Goal: Complete application form: Complete application form

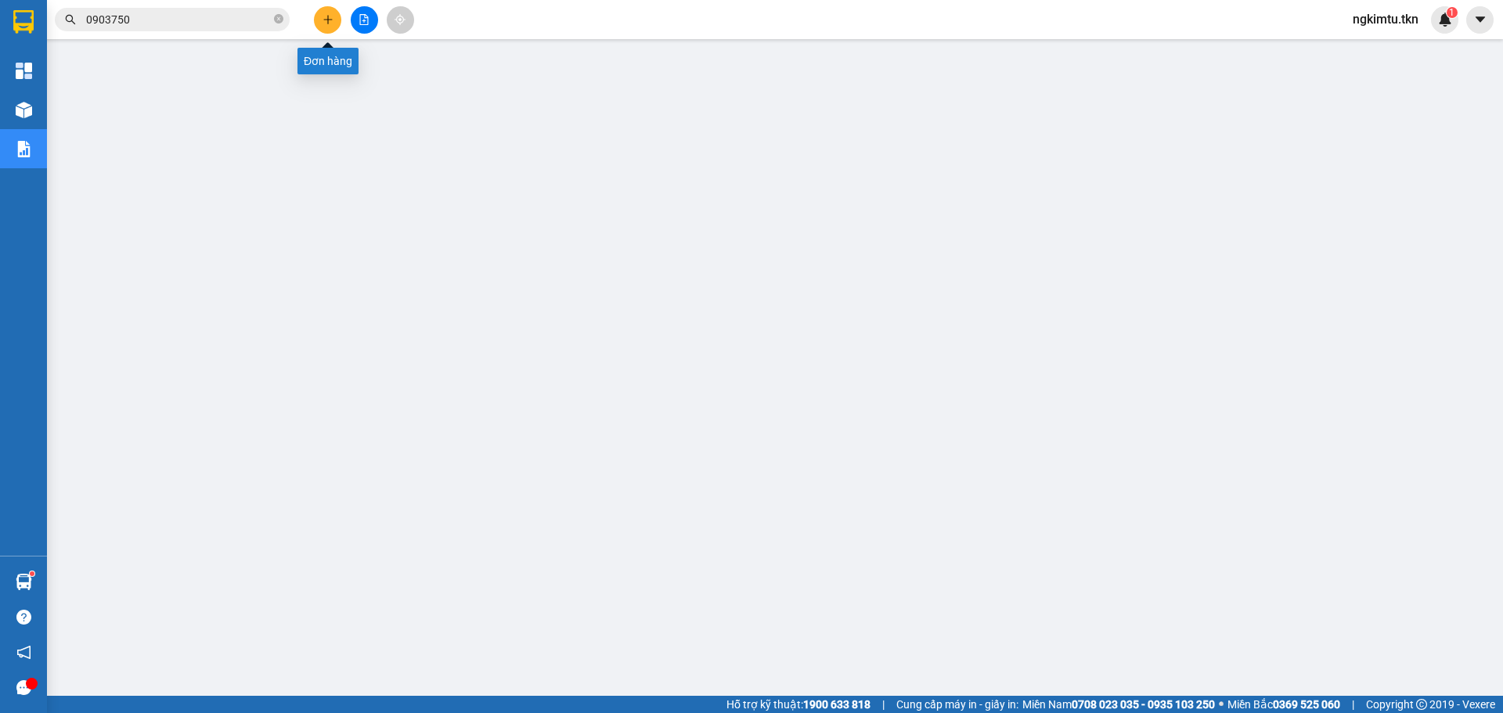
click at [331, 24] on icon "plus" at bounding box center [328, 19] width 11 height 11
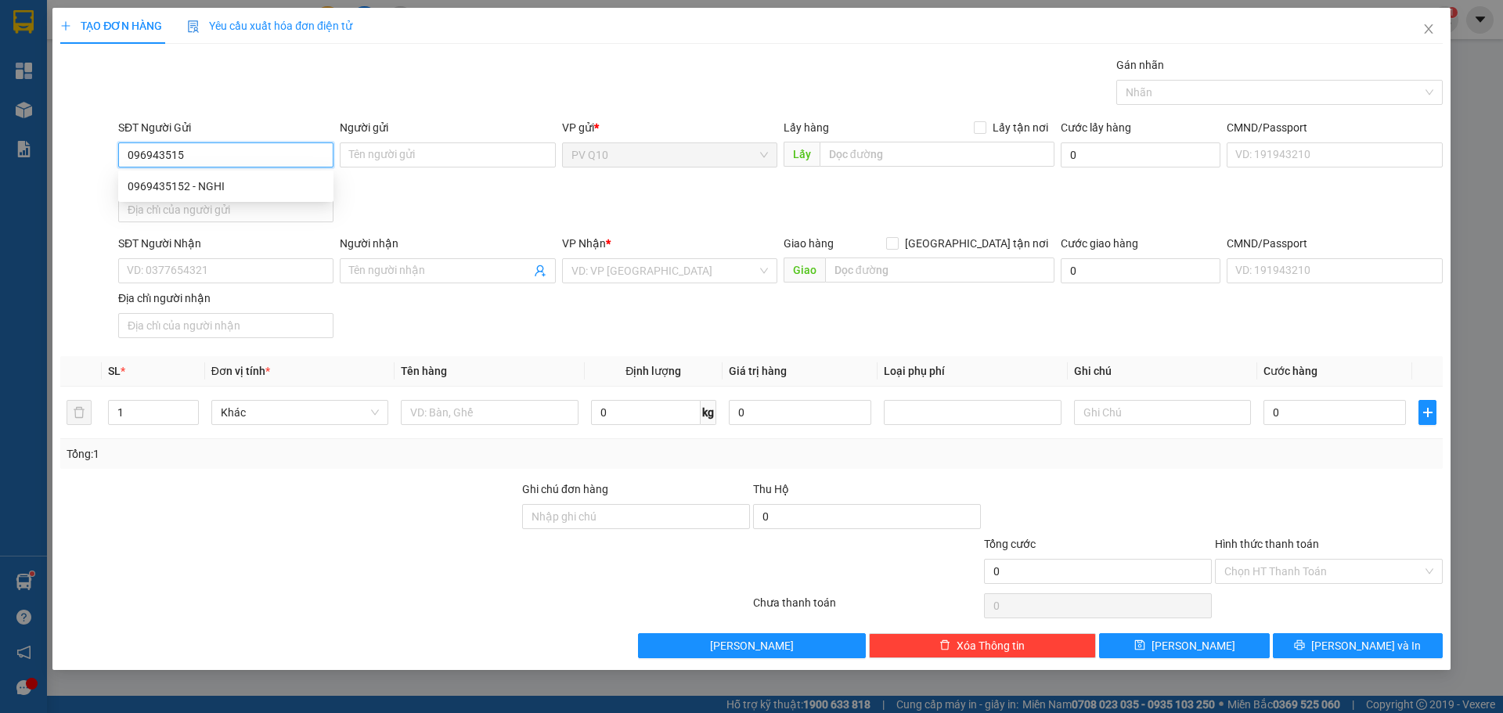
type input "0969435152"
click at [168, 185] on div "0969435152 - NGHI" at bounding box center [226, 186] width 197 height 17
type input "NGHI"
type input "0918372840"
type input "PHƯỢNG"
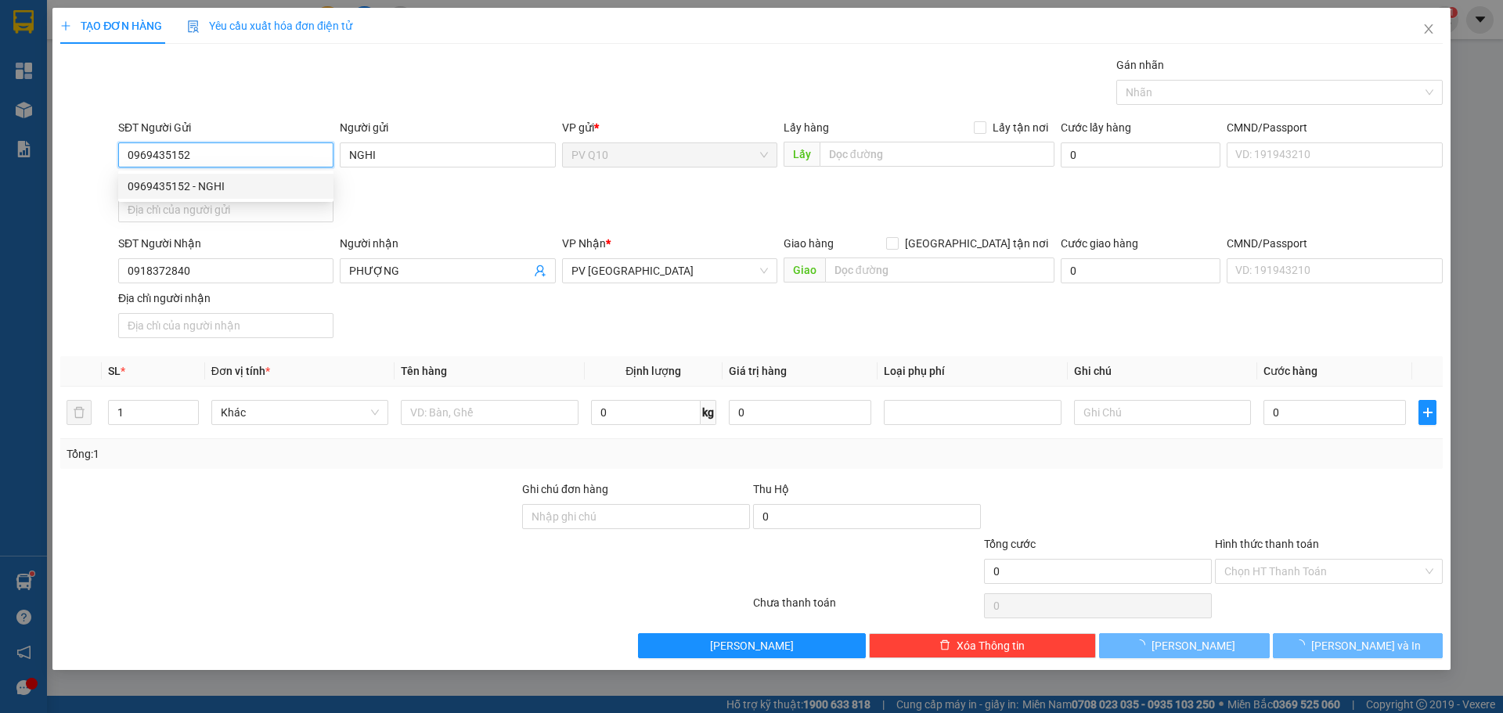
type input "50.000"
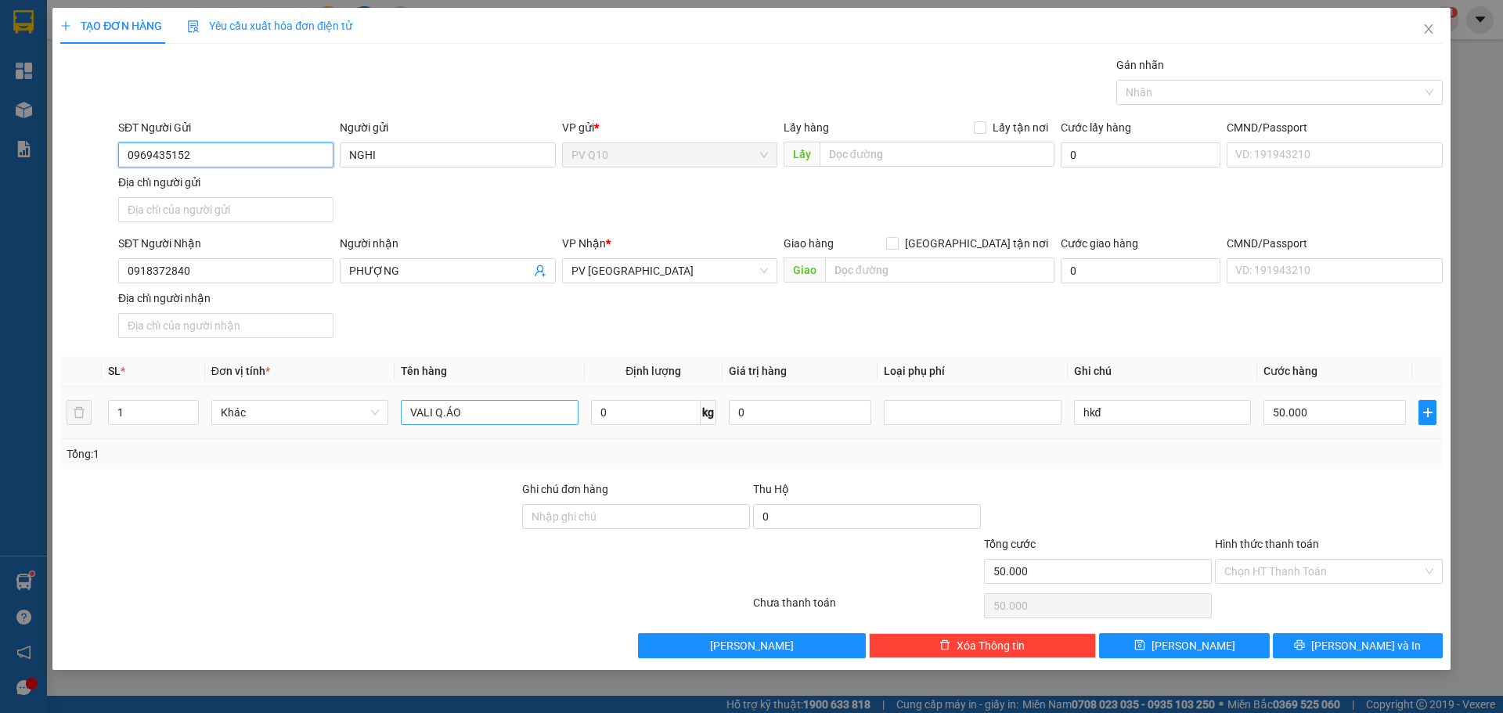
type input "0969435152"
drag, startPoint x: 529, startPoint y: 421, endPoint x: 442, endPoint y: 433, distance: 88.5
click at [230, 431] on tr "1 Khác VALI Q.ÁO 0 kg 0 hkđ 50.000" at bounding box center [751, 413] width 1383 height 52
type input "3"
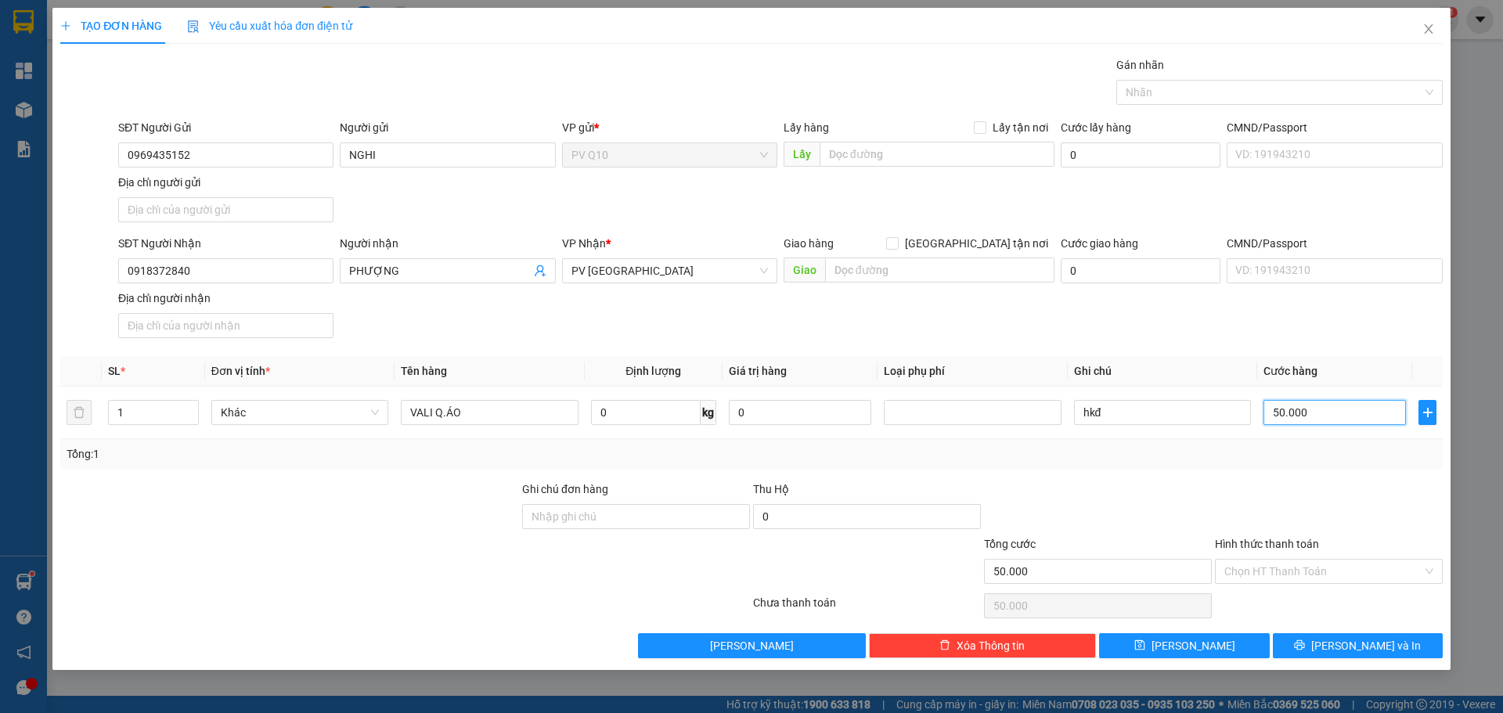
type input "3"
type input "30"
type input "30.000"
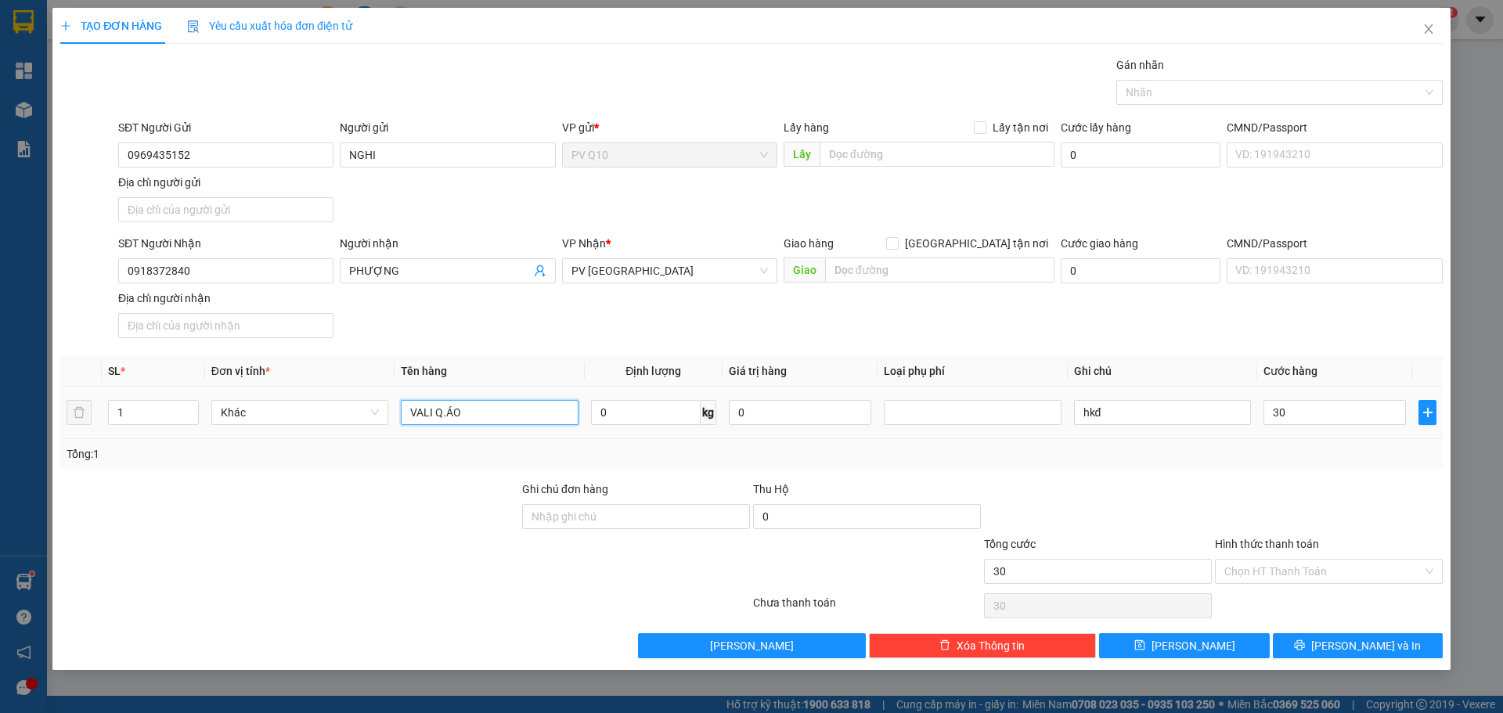
type input "30.000"
drag, startPoint x: 462, startPoint y: 418, endPoint x: 283, endPoint y: 435, distance: 180.1
click at [283, 435] on tr "1 Khác VALI Q.ÁO 0 kg 0 hkđ 30.000" at bounding box center [751, 413] width 1383 height 52
type input "ho sơ"
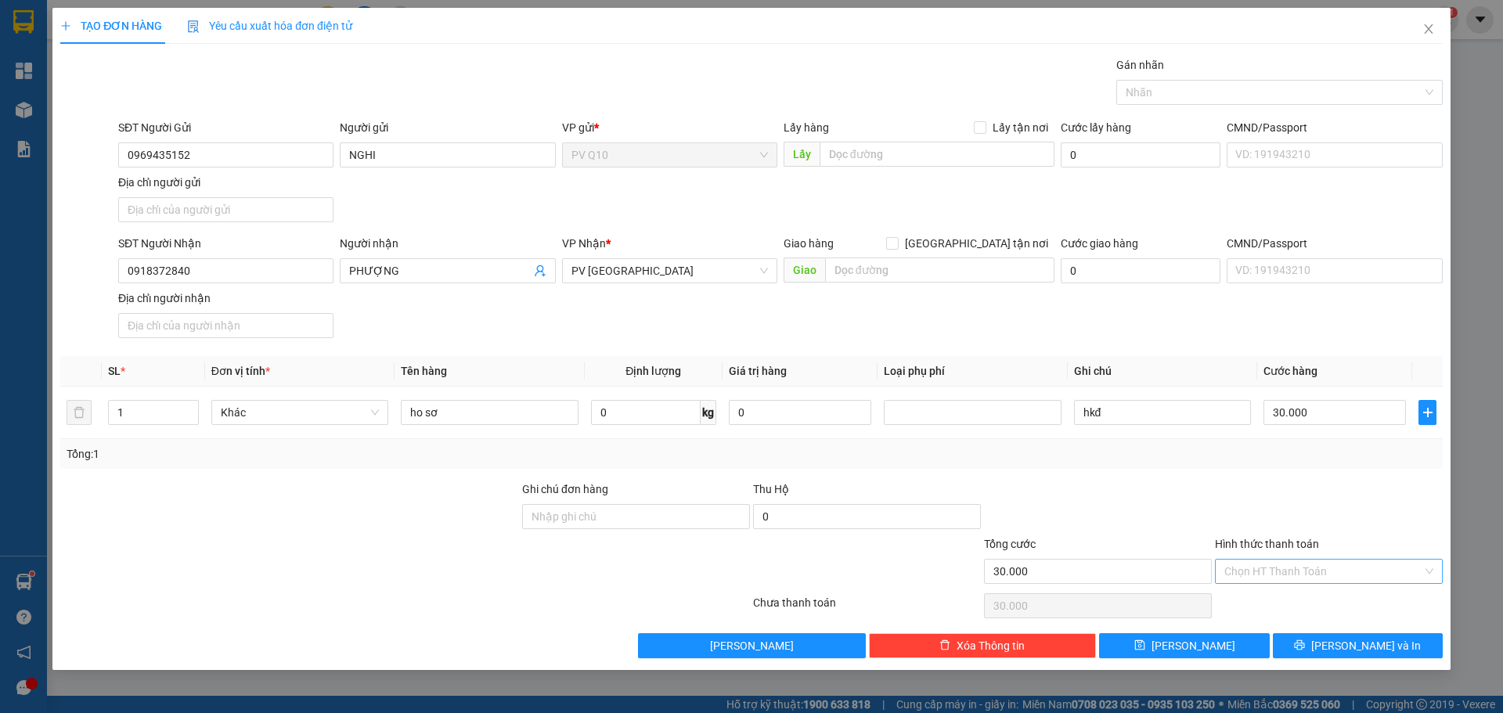
click at [1230, 572] on input "Hình thức thanh toán" at bounding box center [1324, 571] width 198 height 23
click at [1255, 612] on div "Tại văn phòng" at bounding box center [1329, 602] width 228 height 25
type input "0"
click at [1207, 652] on button "[PERSON_NAME]" at bounding box center [1184, 645] width 170 height 25
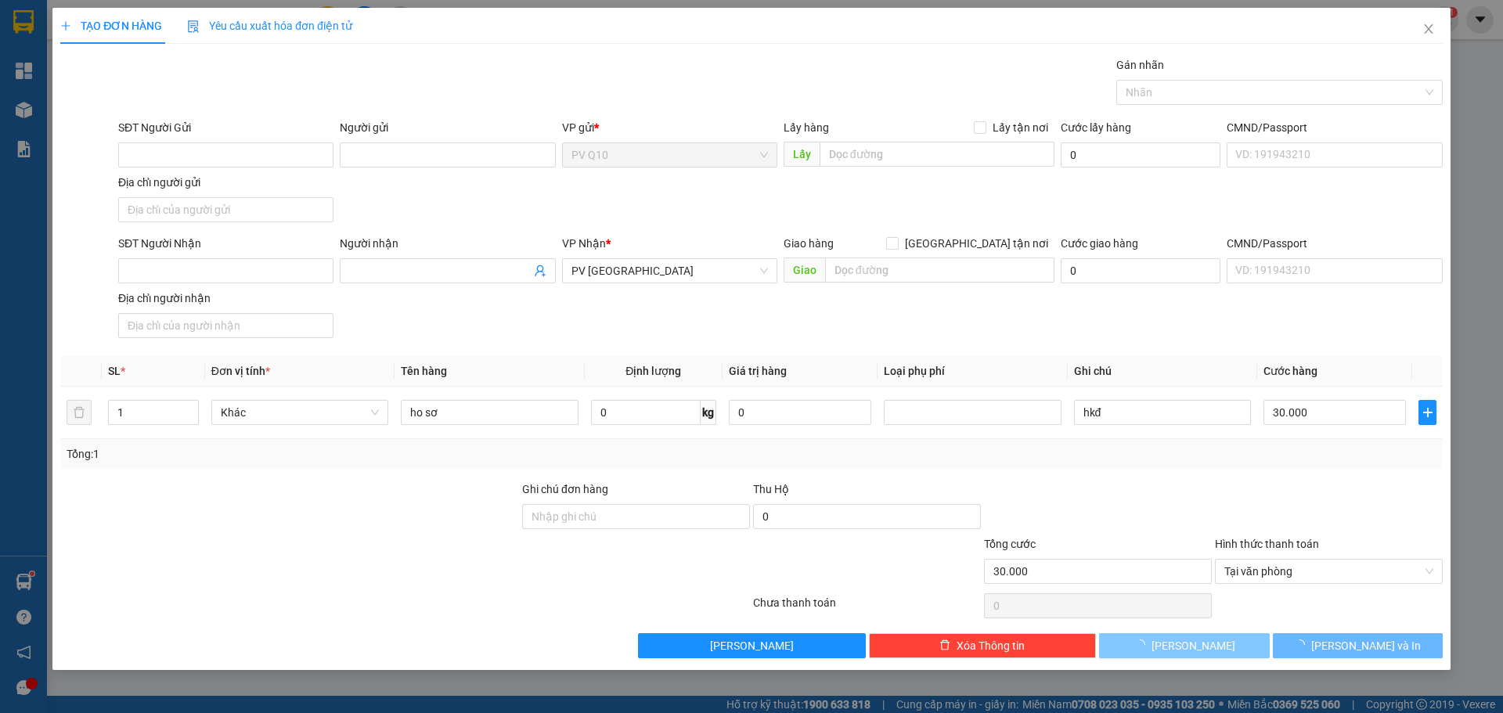
type input "0"
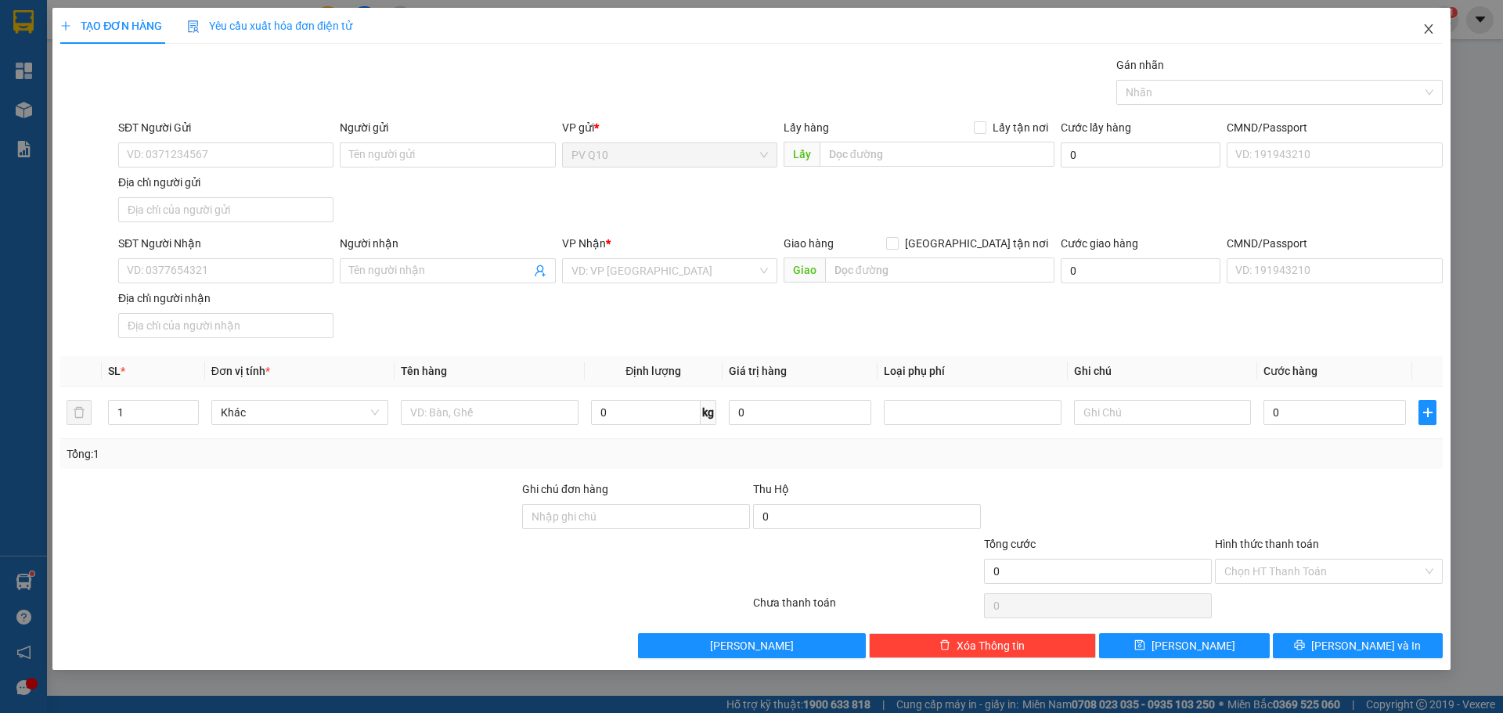
click at [1431, 39] on span "Close" at bounding box center [1429, 30] width 44 height 44
